Goal: Task Accomplishment & Management: Manage account settings

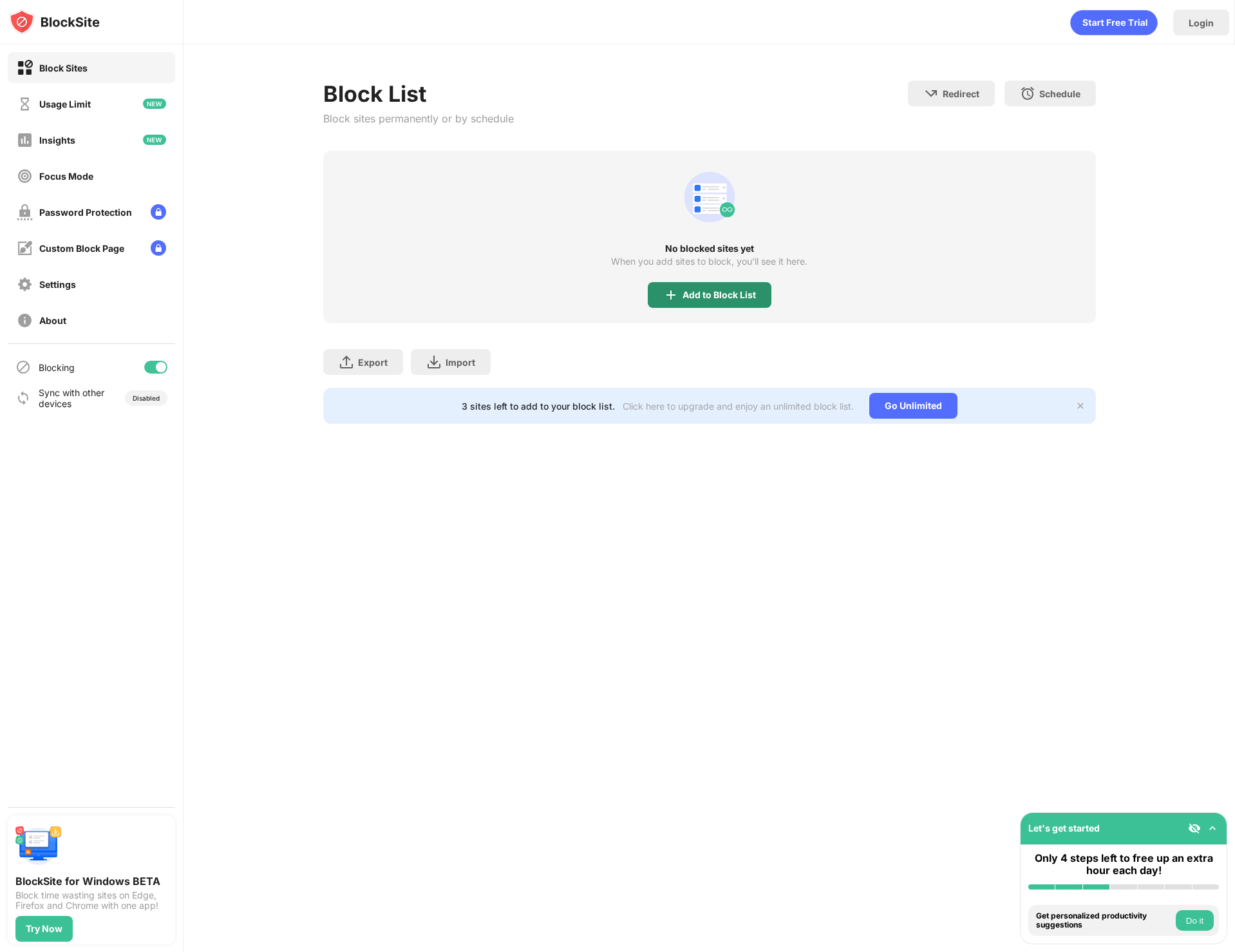
click at [680, 290] on div "Add to Block List" at bounding box center [709, 295] width 123 height 26
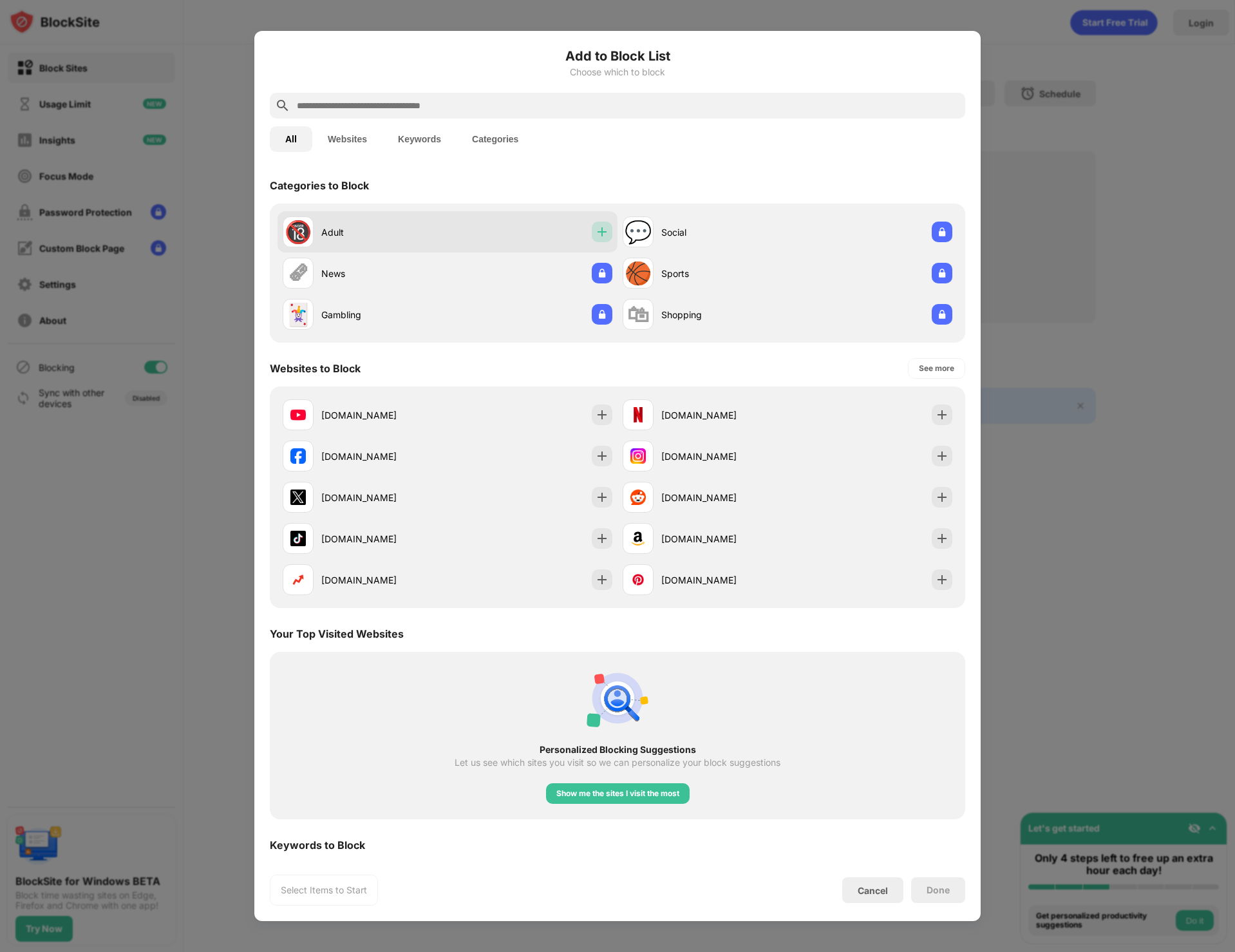
click at [596, 234] on img at bounding box center [602, 231] width 13 height 13
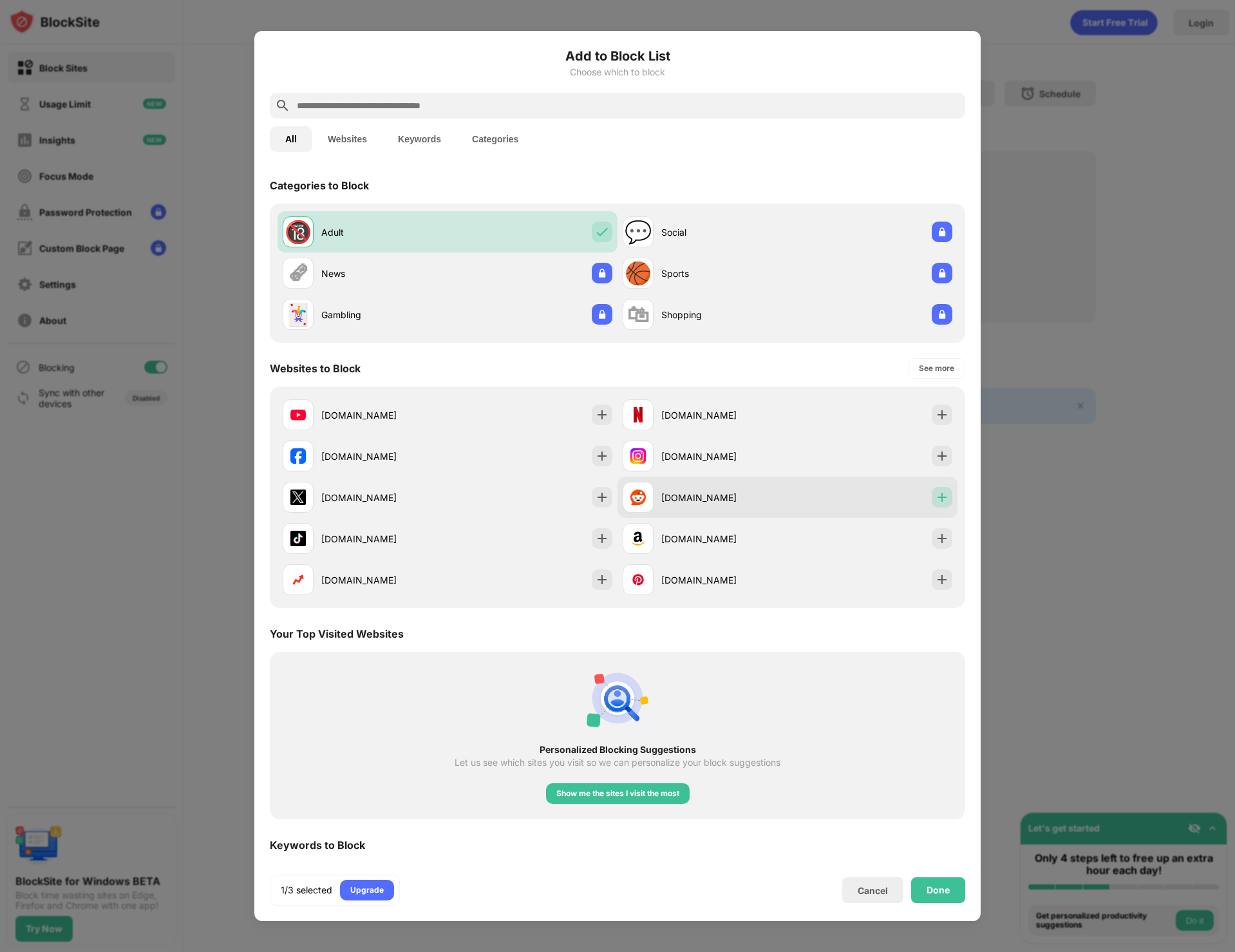
click at [936, 498] on img at bounding box center [941, 497] width 13 height 13
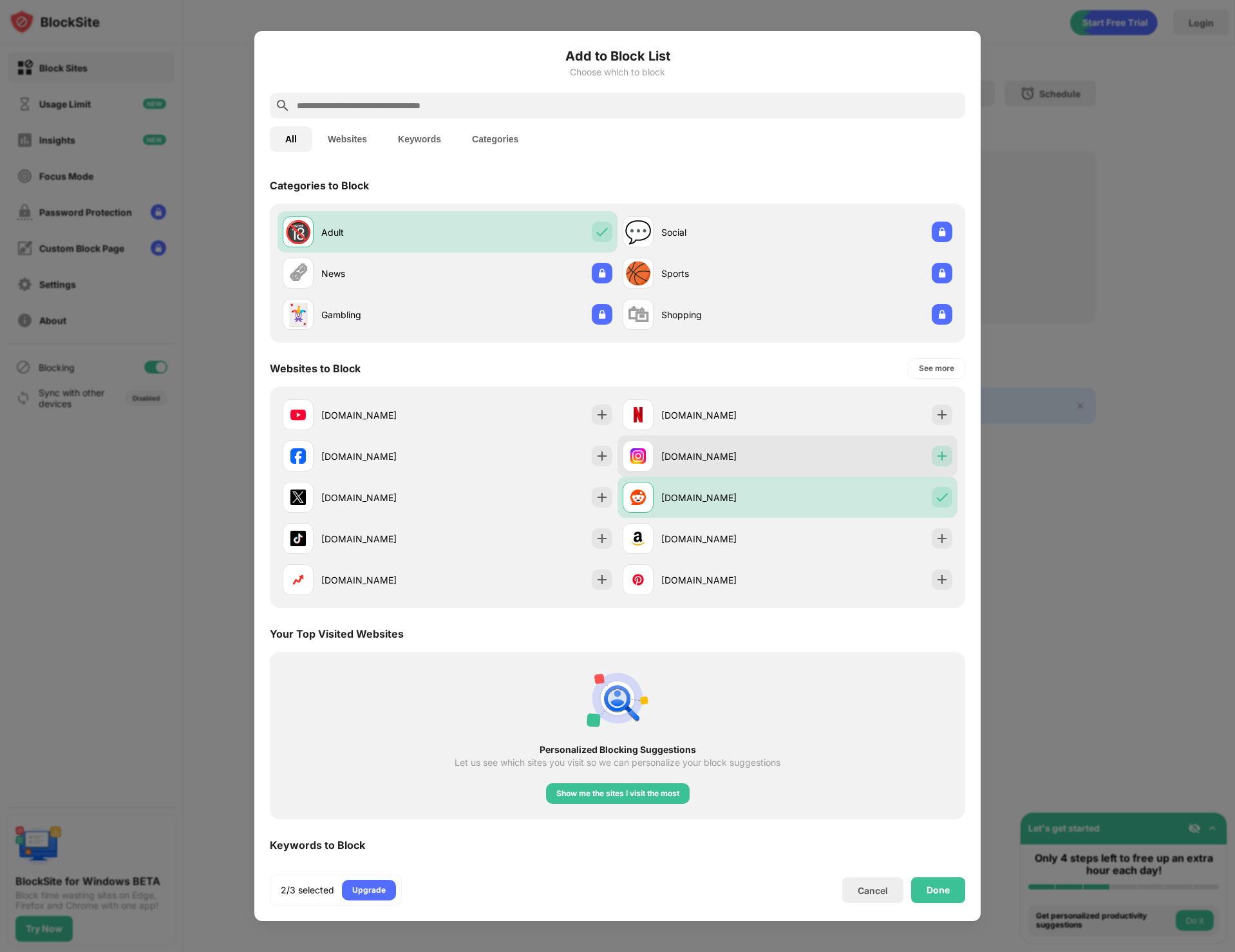
click at [936, 450] on img at bounding box center [941, 455] width 13 height 13
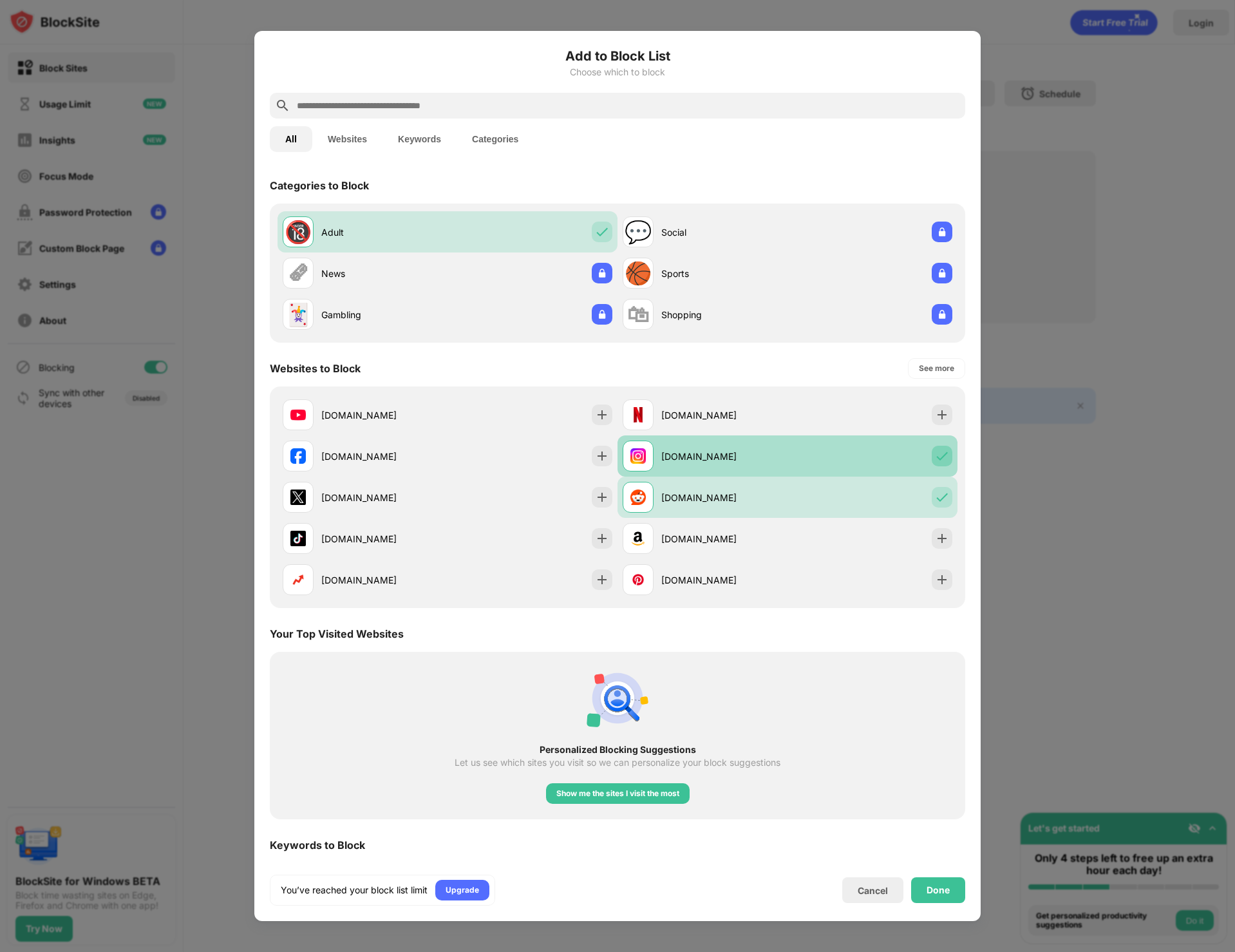
click at [936, 450] on img at bounding box center [941, 455] width 13 height 13
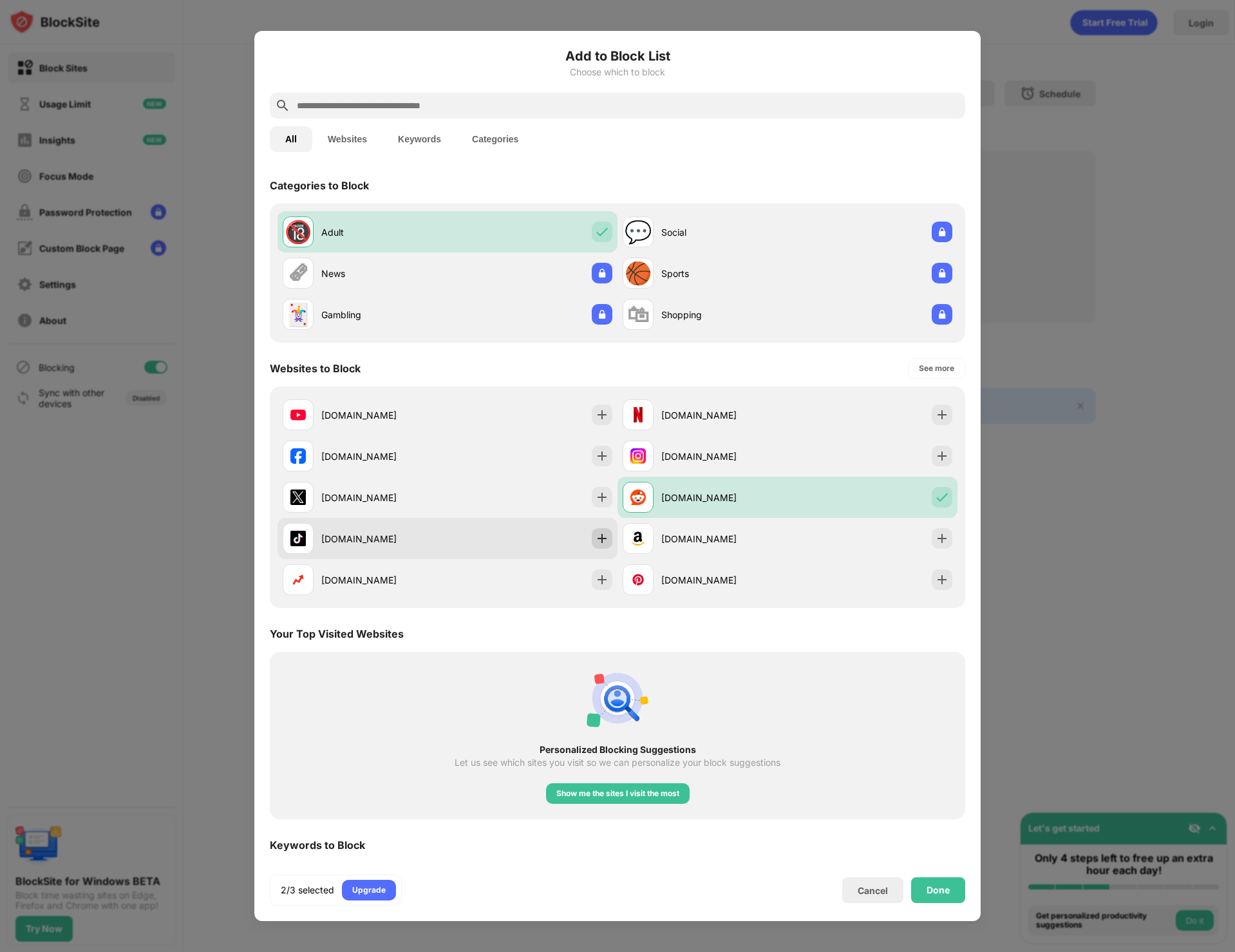
click at [597, 542] on img at bounding box center [602, 538] width 13 height 13
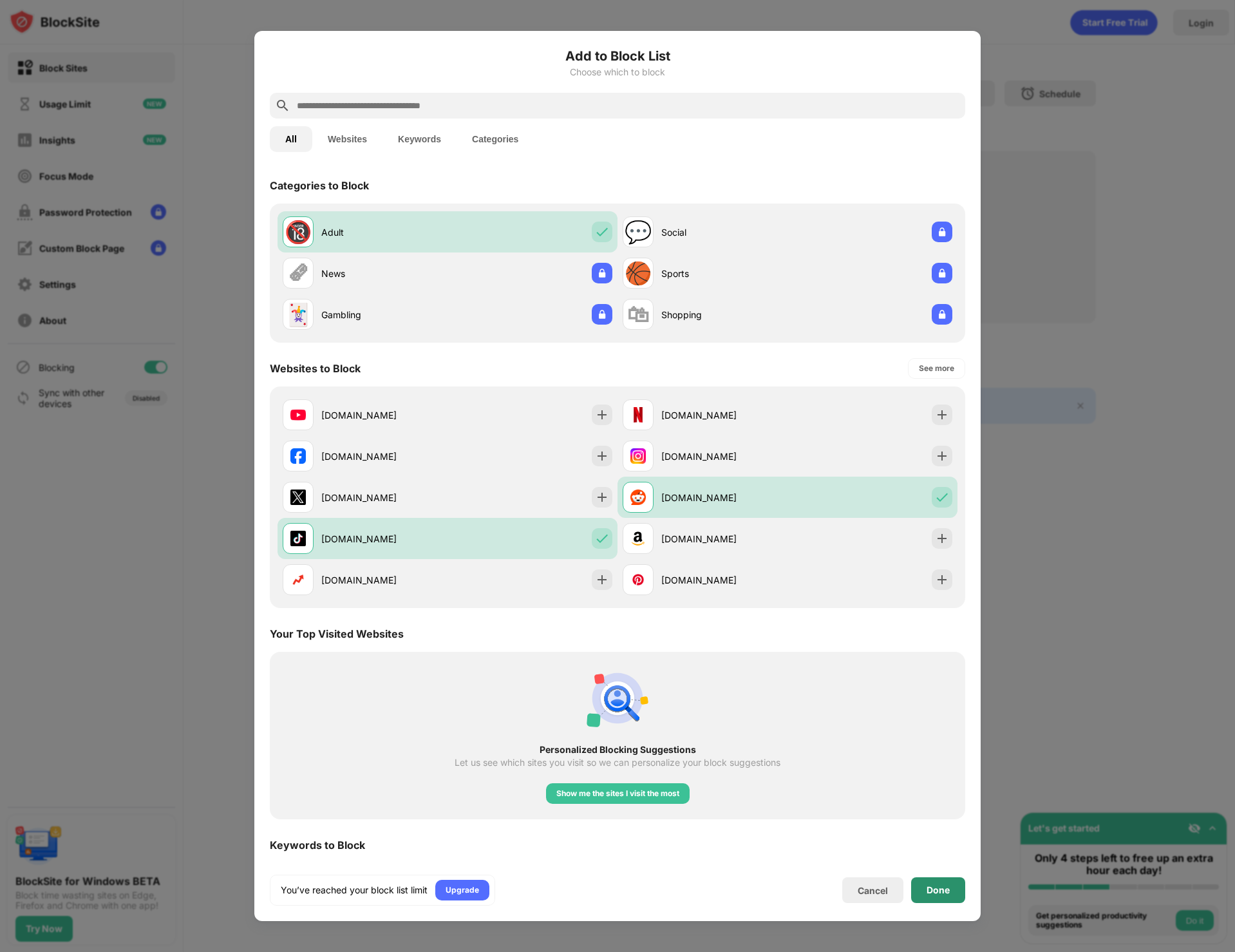
click at [940, 889] on div "Done" at bounding box center [939, 889] width 23 height 11
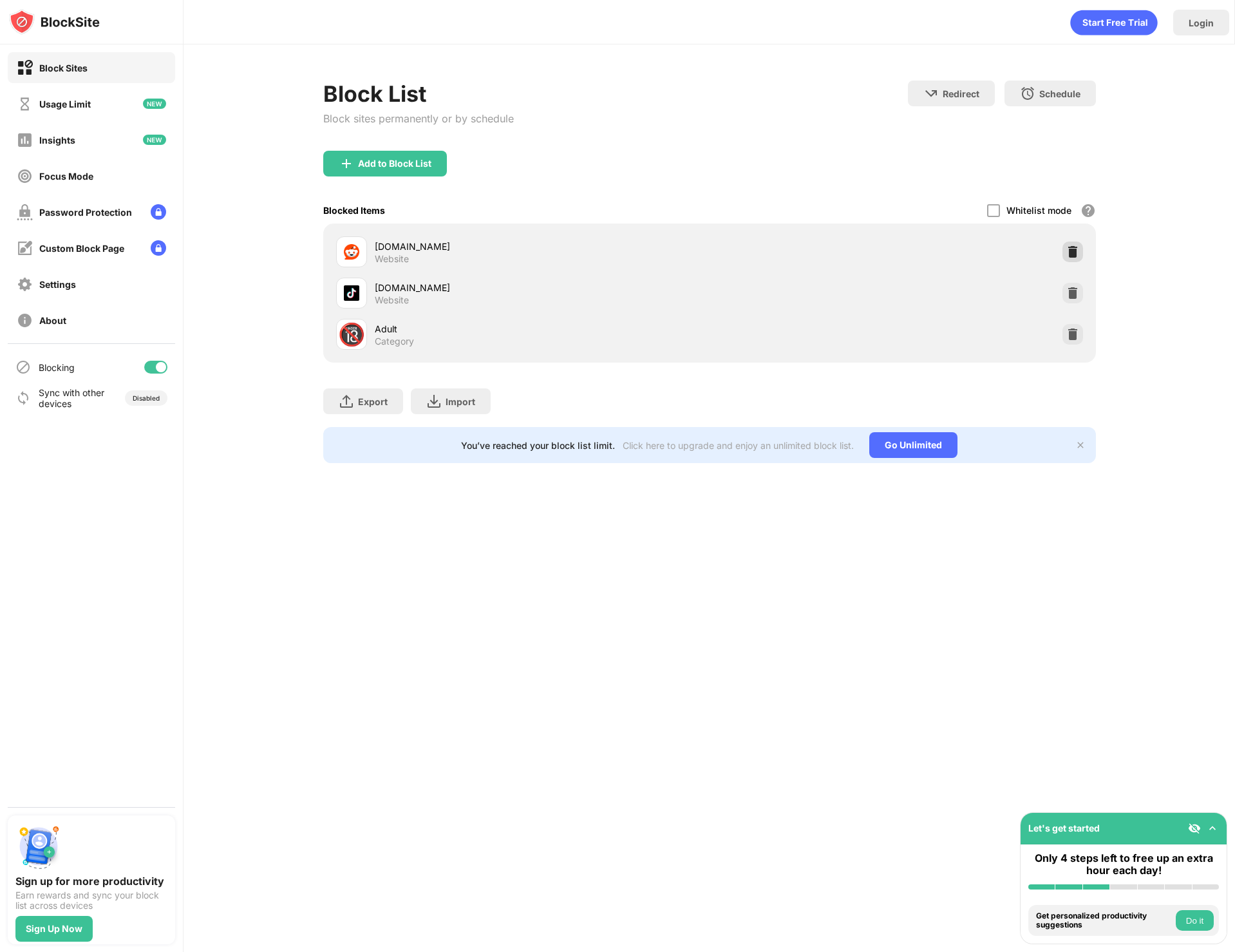
click at [1079, 247] on img at bounding box center [1072, 251] width 13 height 13
